Goal: Task Accomplishment & Management: Complete application form

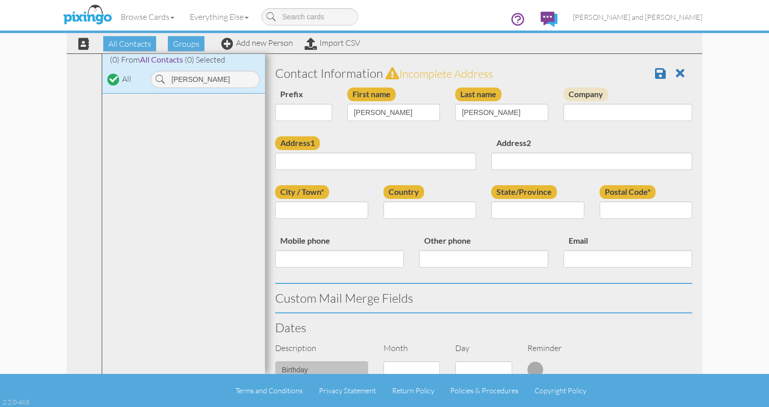
click at [127, 39] on div "Browse Cards Business Accounting Automotive Chiropractor Customer Dental Financ…" at bounding box center [385, 20] width 636 height 40
click at [676, 66] on link at bounding box center [684, 73] width 16 height 15
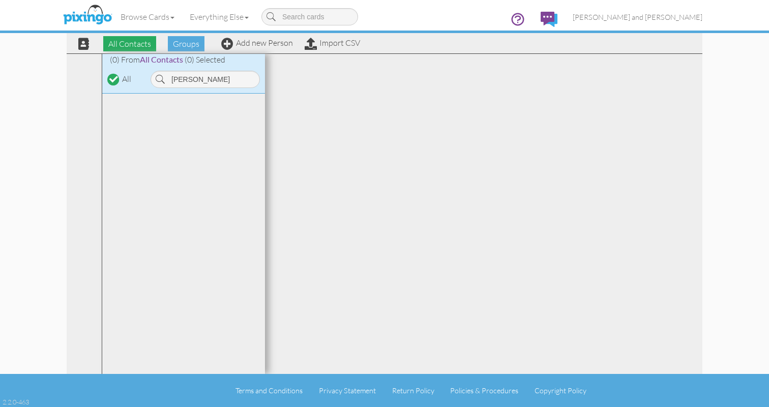
click at [136, 41] on span "All Contacts" at bounding box center [129, 43] width 53 height 15
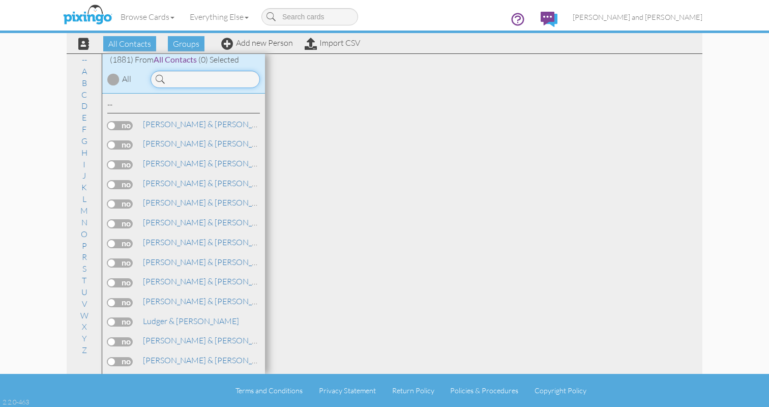
click at [227, 81] on input at bounding box center [205, 79] width 109 height 17
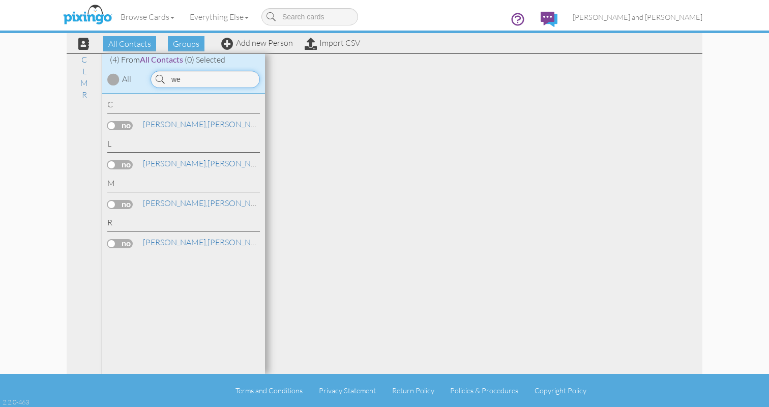
type input "w"
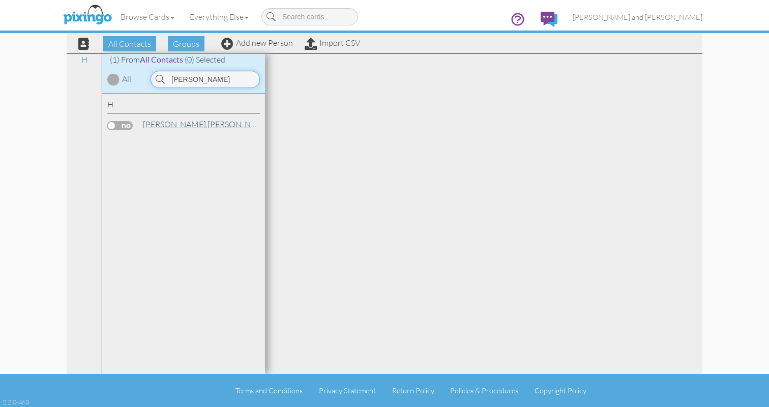
type input "[PERSON_NAME]"
click at [176, 126] on link "[PERSON_NAME]" at bounding box center [207, 124] width 130 height 12
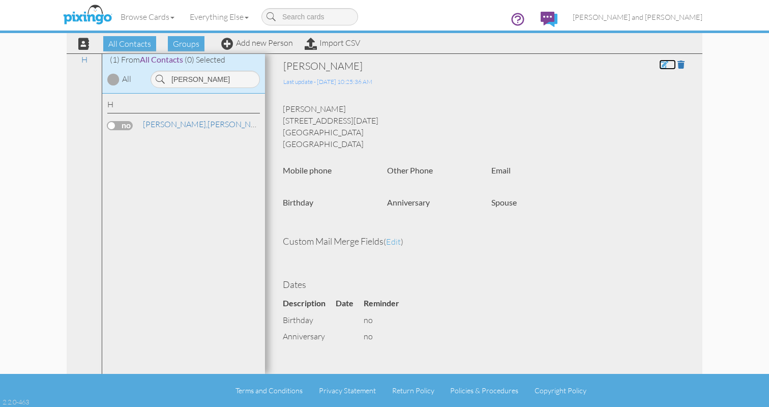
click at [663, 65] on span at bounding box center [663, 65] width 9 height 8
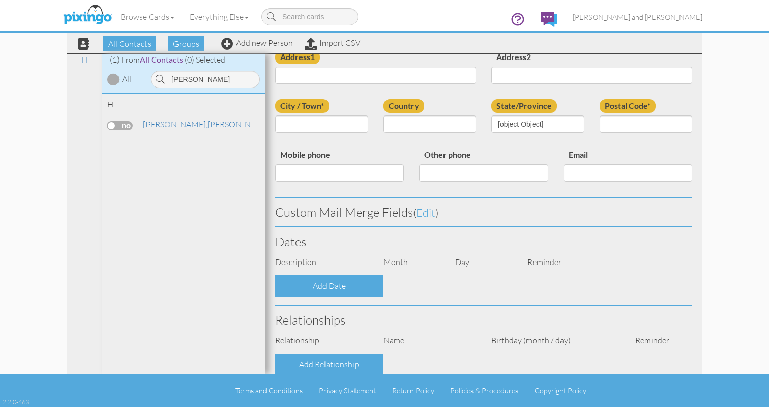
scroll to position [263, 0]
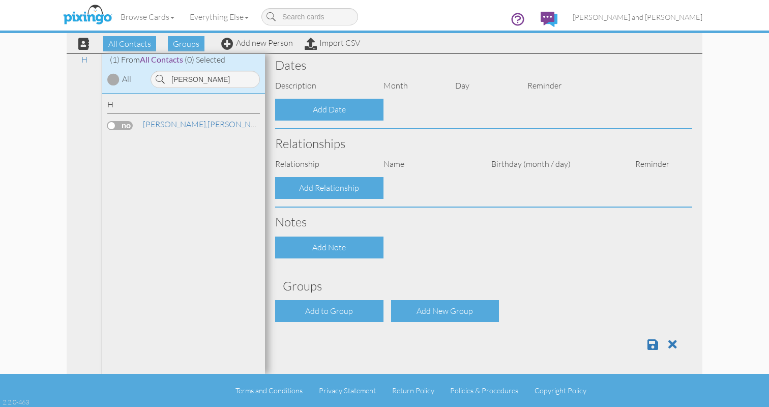
type input "[PERSON_NAME]"
type input "40 Noel Street"
type input "Staten Island"
type input "10312"
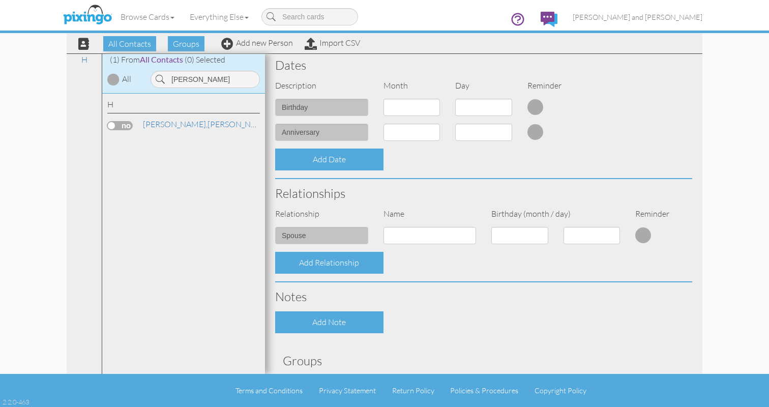
select select "object:6171"
select select "object:13884"
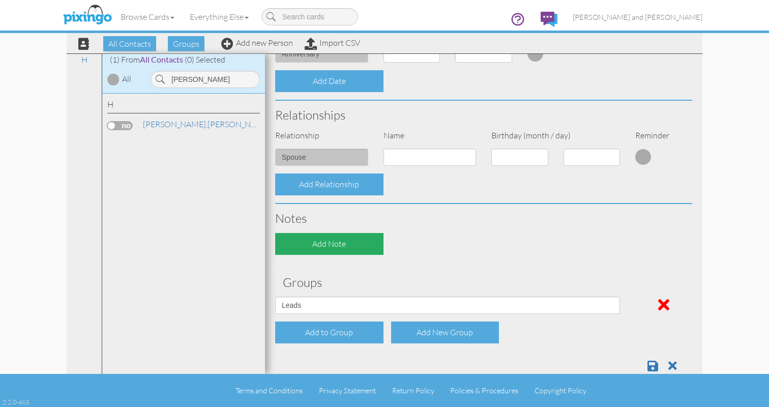
scroll to position [362, 0]
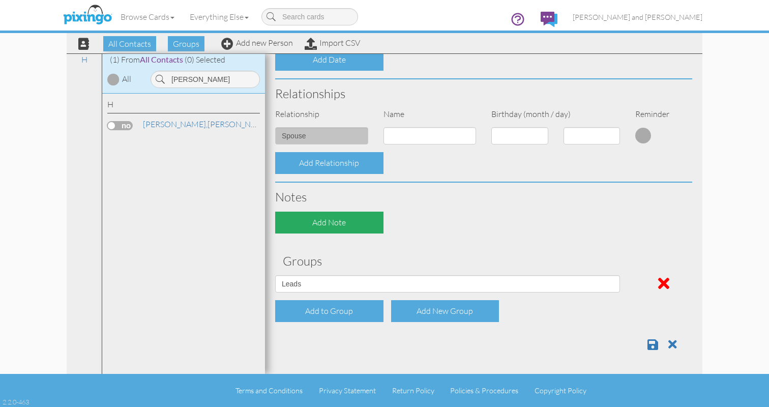
click at [355, 311] on div "Add to Group" at bounding box center [329, 311] width 108 height 22
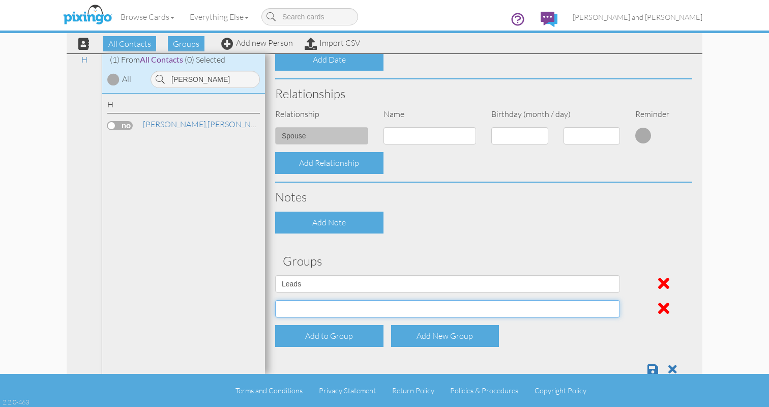
click at [359, 311] on select "All Contacts Clients Do Not Send duplicate spouse (for b-day only) Holiday Only…" at bounding box center [447, 308] width 345 height 17
select select "object:13877"
click at [275, 300] on select "All Contacts Clients Do Not Send duplicate spouse (for b-day only) Holiday Only…" at bounding box center [447, 308] width 345 height 17
click at [650, 373] on span at bounding box center [653, 369] width 11 height 12
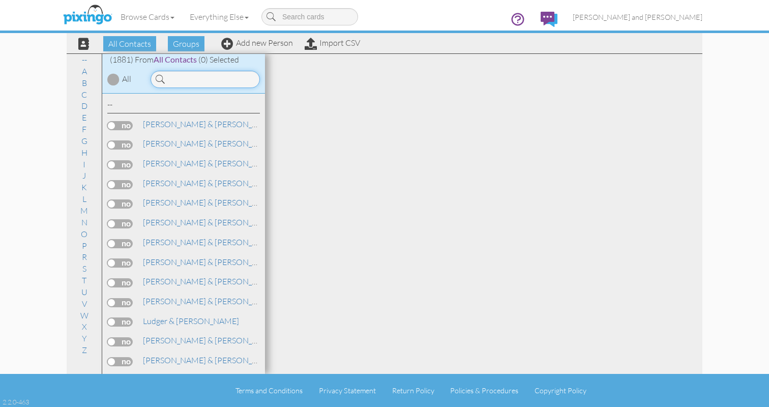
click at [222, 85] on input at bounding box center [205, 79] width 109 height 17
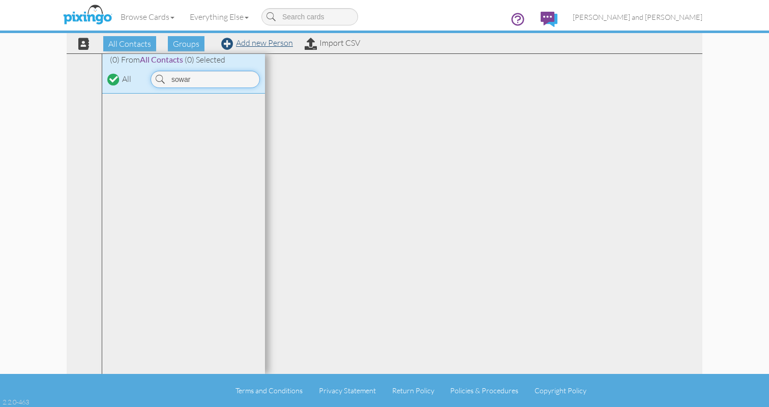
type input "sowar"
click at [270, 47] on link "Add new Person" at bounding box center [257, 43] width 72 height 10
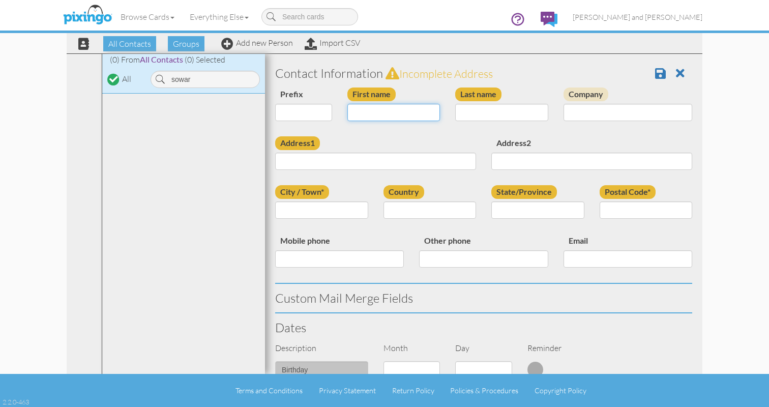
click at [416, 109] on input "First name" at bounding box center [394, 112] width 93 height 17
type input "[PERSON_NAME]"
click at [487, 114] on input "Last name" at bounding box center [501, 112] width 93 height 17
type input "[PERSON_NAME]"
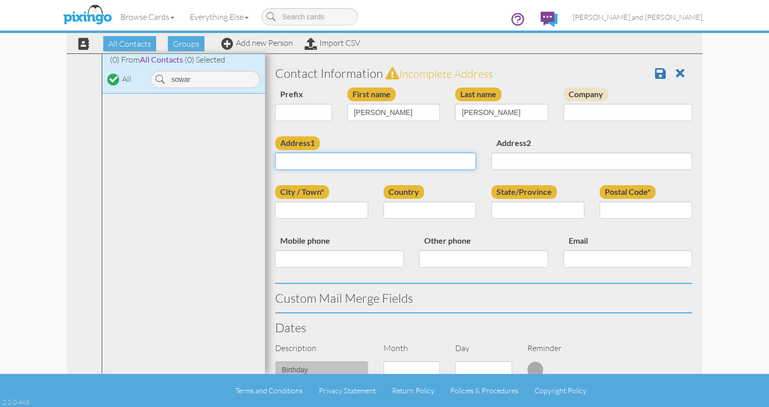
click at [379, 157] on input "Address1" at bounding box center [375, 161] width 201 height 17
paste input "[STREET_ADDRESS]"
type input "[STREET_ADDRESS]"
click at [353, 210] on input "City / Town*" at bounding box center [321, 210] width 93 height 17
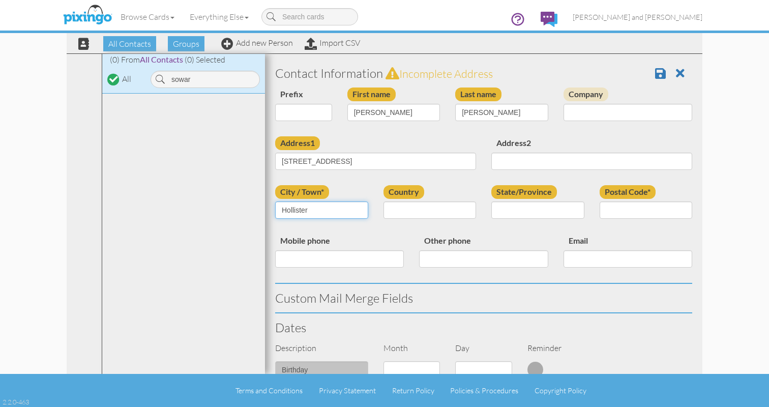
type input "Hollister"
click at [416, 197] on label "Country" at bounding box center [404, 192] width 41 height 14
click at [416, 202] on select "[GEOGRAPHIC_DATA] -------------- [GEOGRAPHIC_DATA] [GEOGRAPHIC_DATA] [GEOGRAPHI…" at bounding box center [430, 210] width 93 height 17
click at [416, 201] on div "Country [GEOGRAPHIC_DATA] -------------- [GEOGRAPHIC_DATA] [GEOGRAPHIC_DATA] [G…" at bounding box center [430, 205] width 108 height 41
click at [417, 212] on select "[GEOGRAPHIC_DATA] -------------- [GEOGRAPHIC_DATA] [GEOGRAPHIC_DATA] [GEOGRAPHI…" at bounding box center [430, 210] width 93 height 17
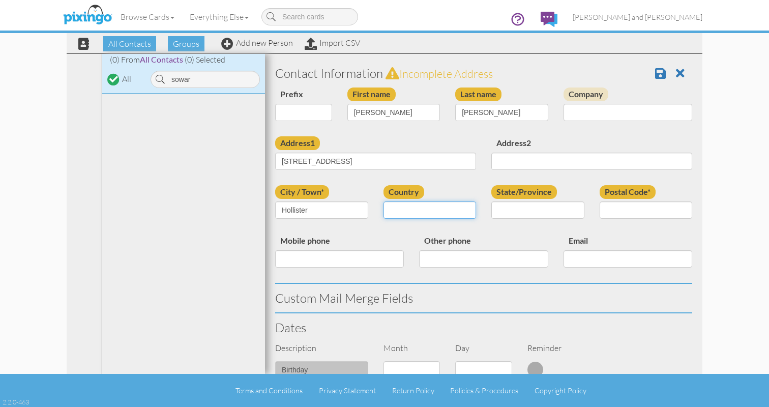
select select "object:5943"
click at [384, 202] on select "[GEOGRAPHIC_DATA] -------------- [GEOGRAPHIC_DATA] [GEOGRAPHIC_DATA] [GEOGRAPHI…" at bounding box center [430, 210] width 93 height 17
click at [536, 208] on select "AA (Military) AE (Military) [US_STATE] [US_STATE] [US_STATE] AP (Military) [US_…" at bounding box center [538, 210] width 93 height 17
select select "object:6196"
click at [492, 202] on select "AA (Military) AE (Military) [US_STATE] [US_STATE] [US_STATE] AP (Military) [US_…" at bounding box center [538, 210] width 93 height 17
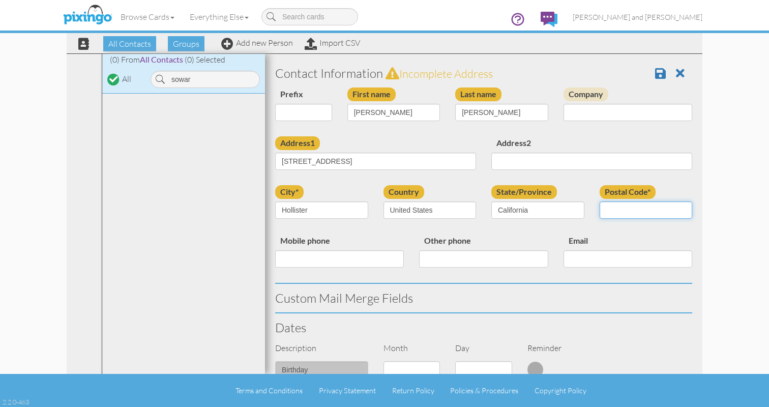
click at [662, 218] on input "Postal Code*" at bounding box center [646, 210] width 93 height 17
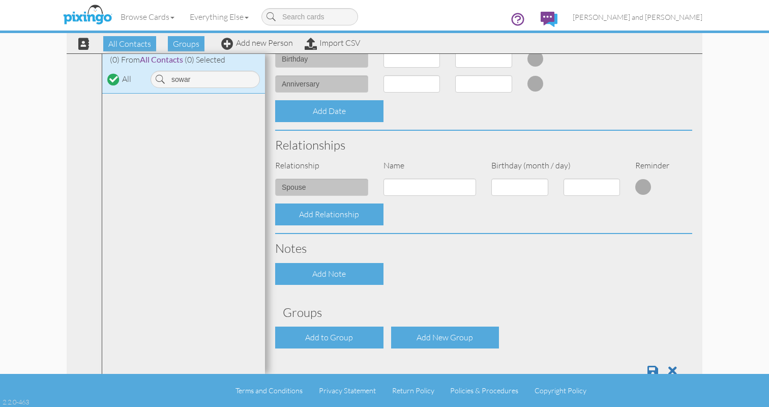
scroll to position [337, 0]
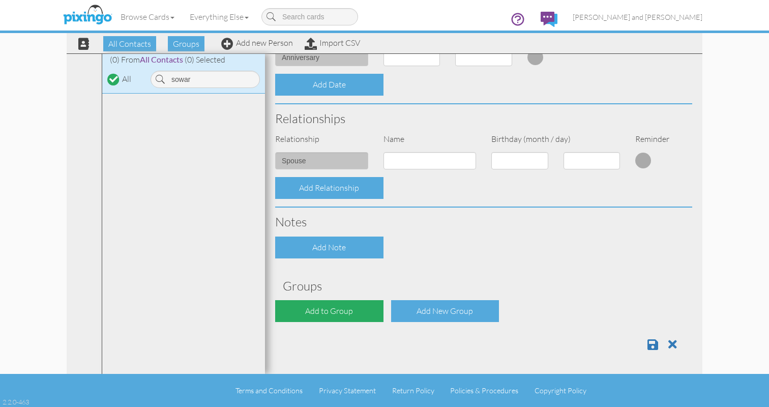
type input "95023"
click at [339, 309] on div "Add to Group" at bounding box center [329, 311] width 108 height 22
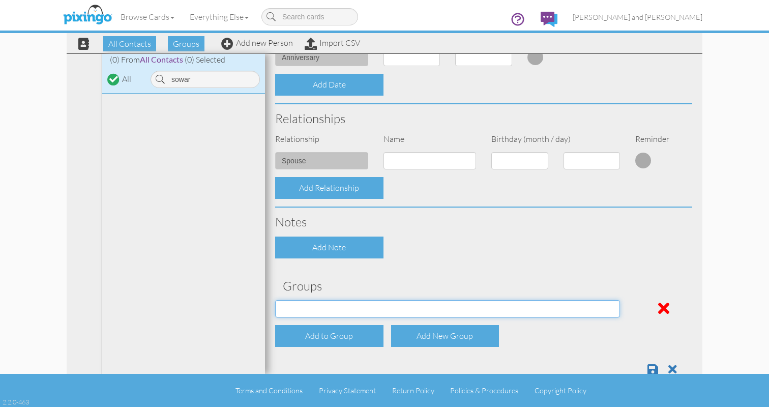
click at [341, 307] on select "All Contacts Clients Do Not Send duplicate spouse (for b-day only) Holiday Only…" at bounding box center [447, 308] width 345 height 17
select select "object:6252"
click at [275, 300] on select "All Contacts Clients Do Not Send duplicate spouse (for b-day only) Holiday Only…" at bounding box center [447, 308] width 345 height 17
click at [650, 365] on span at bounding box center [653, 369] width 11 height 12
